Goal: Information Seeking & Learning: Compare options

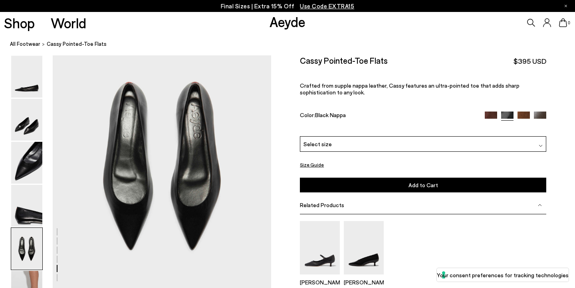
scroll to position [1151, 0]
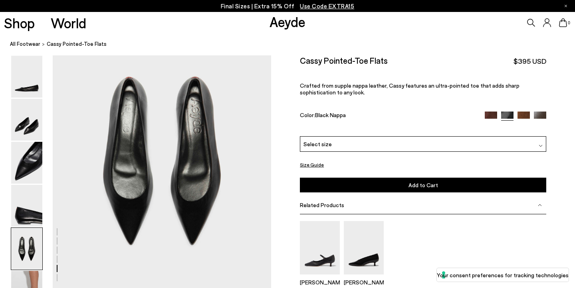
click at [524, 111] on img at bounding box center [523, 117] width 12 height 12
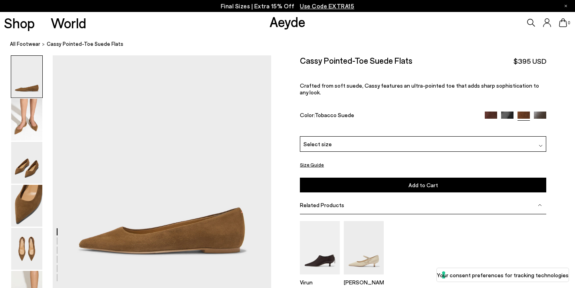
click at [489, 112] on img at bounding box center [490, 118] width 12 height 12
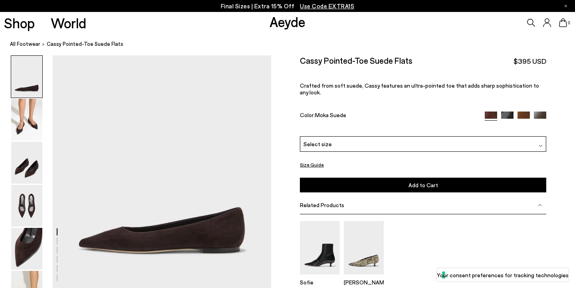
click at [543, 112] on img at bounding box center [539, 118] width 12 height 12
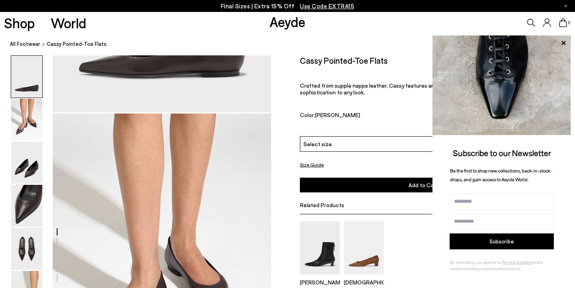
scroll to position [174, 0]
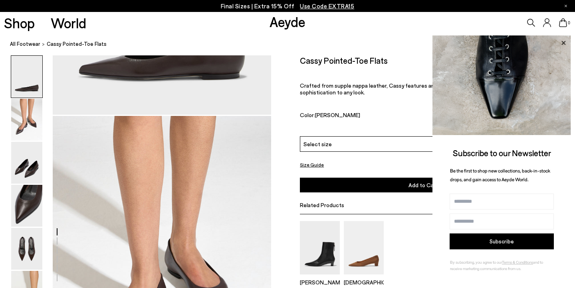
click at [561, 42] on icon at bounding box center [563, 43] width 10 height 10
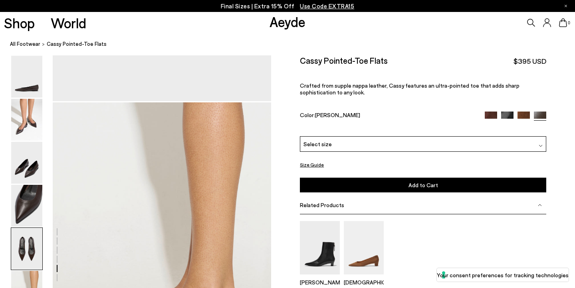
scroll to position [1356, 0]
click at [306, 160] on button "Size Guide" at bounding box center [312, 165] width 24 height 10
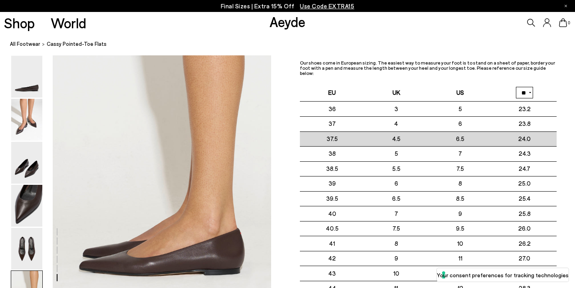
scroll to position [1432, 0]
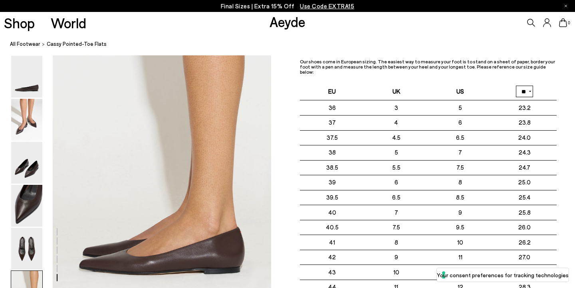
click at [402, 46] on ol "All Footwear Cassy Pointed-Toe Flats" at bounding box center [292, 44] width 565 height 8
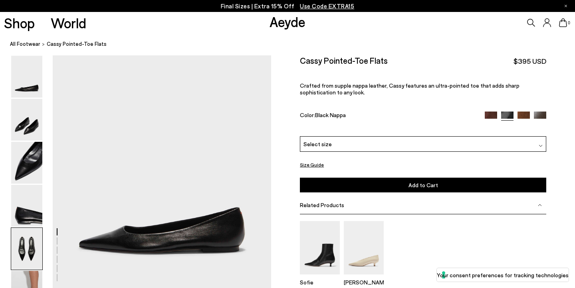
scroll to position [1151, 0]
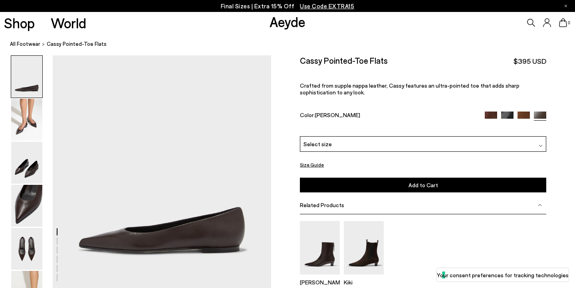
click at [391, 136] on div "Select size" at bounding box center [423, 144] width 246 height 16
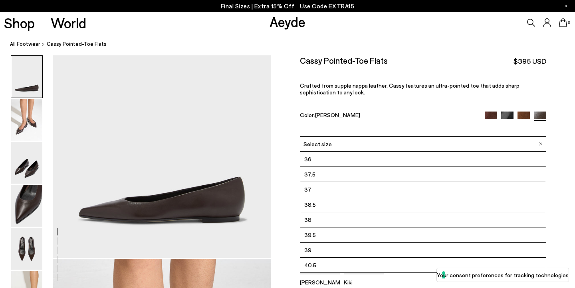
scroll to position [32, 0]
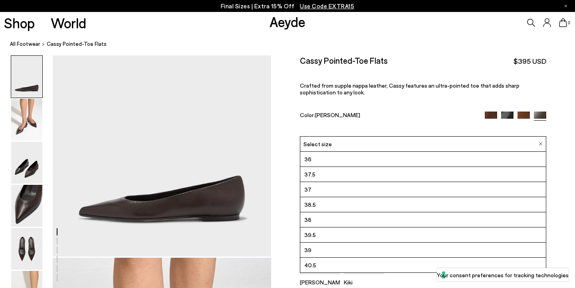
click at [561, 163] on div "Size Guide Shoes Belt Our shoes come in European sizing. The easiest way to mea…" at bounding box center [423, 199] width 304 height 288
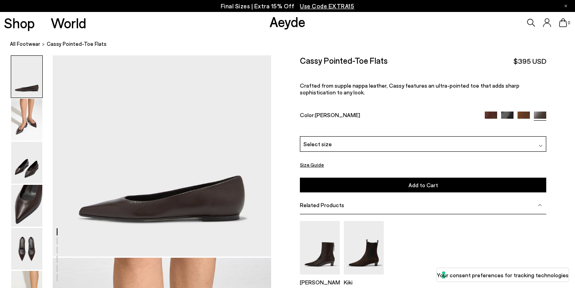
click at [312, 160] on button "Size Guide" at bounding box center [312, 165] width 24 height 10
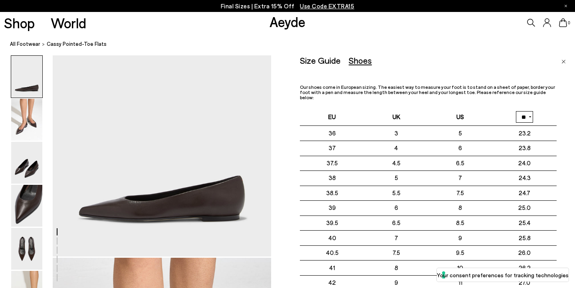
select select "**"
click option "**" at bounding box center [0, 0] width 0 height 0
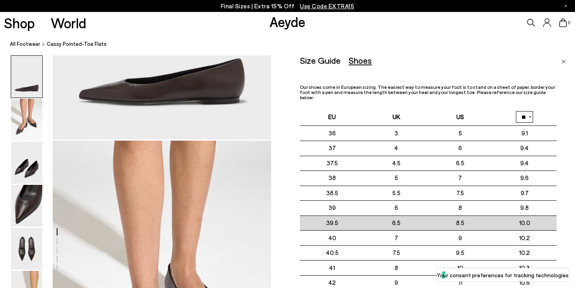
scroll to position [149, 0]
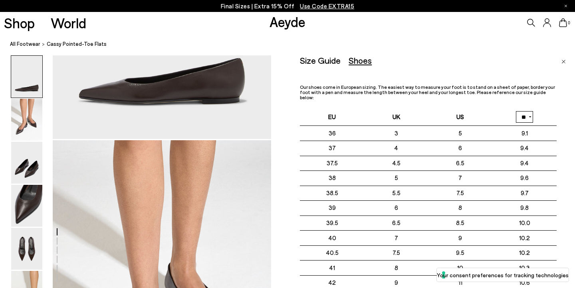
click at [249, 4] on p "Final Sizes | Extra 15% Off Use Code EXTRA15" at bounding box center [288, 6] width 134 height 10
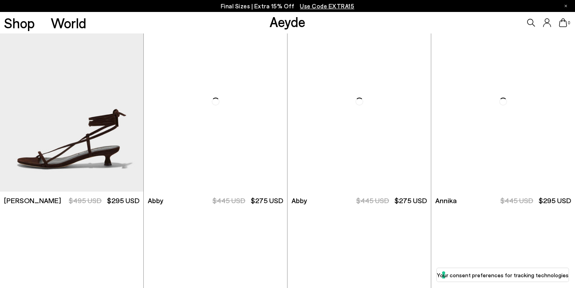
scroll to position [414, 0]
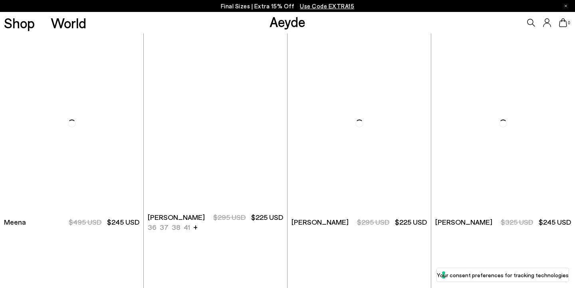
scroll to position [4155, 0]
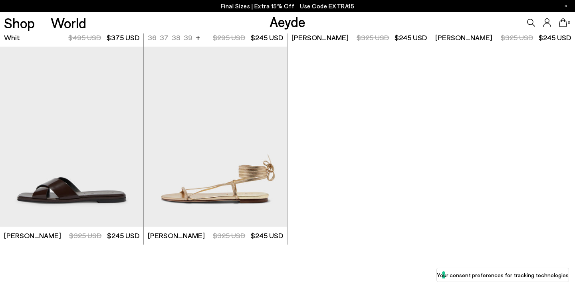
scroll to position [4935, 0]
